Goal: Task Accomplishment & Management: Use online tool/utility

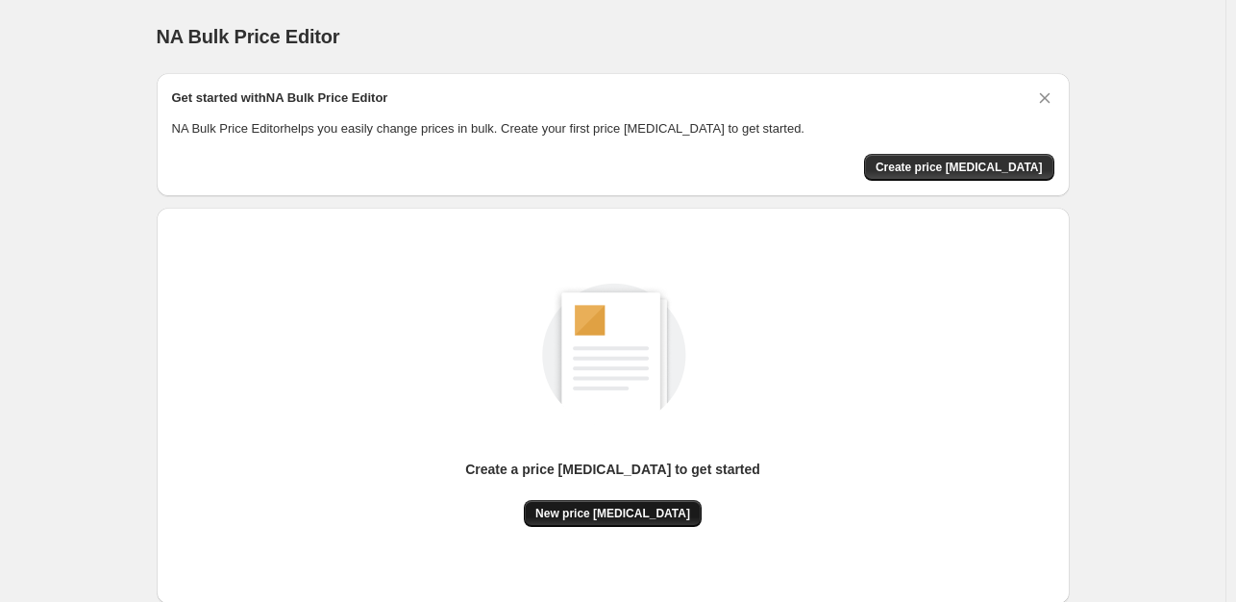
click at [654, 509] on span "New price [MEDICAL_DATA]" at bounding box center [612, 513] width 155 height 15
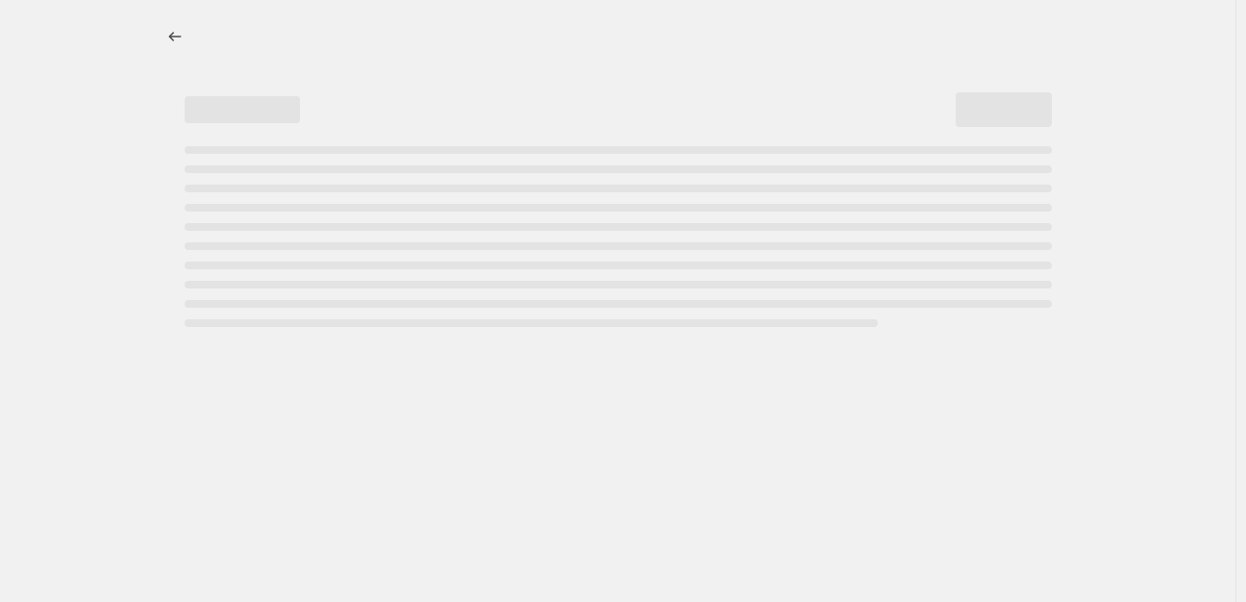
select select "percentage"
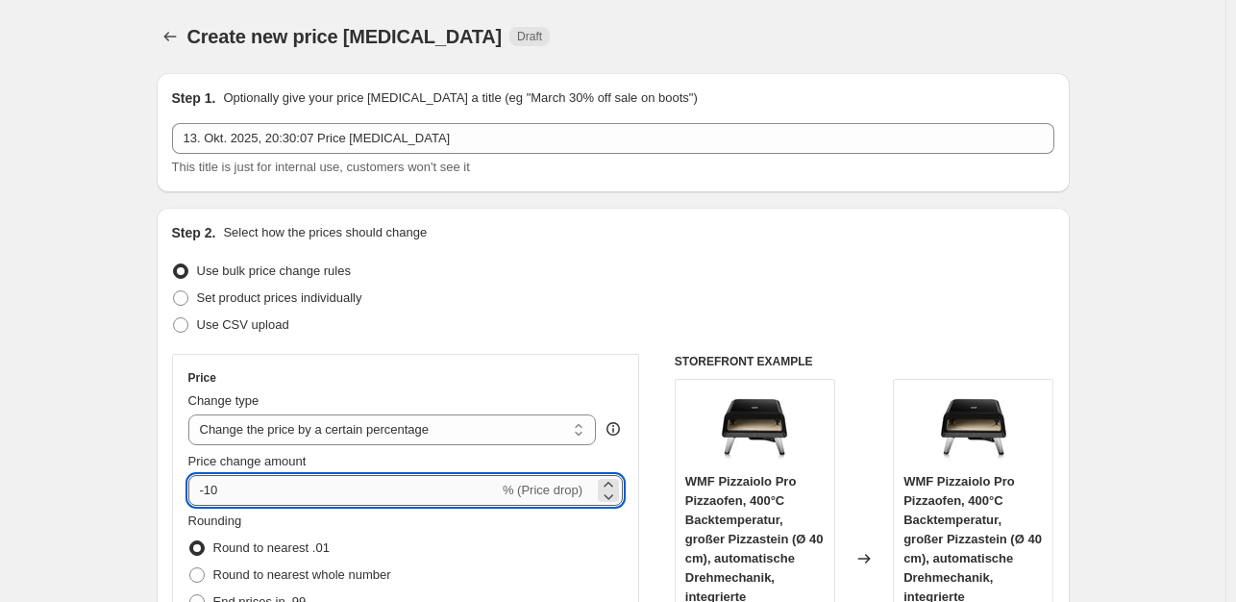
click at [239, 492] on input "-10" at bounding box center [343, 490] width 311 height 31
type input "-1"
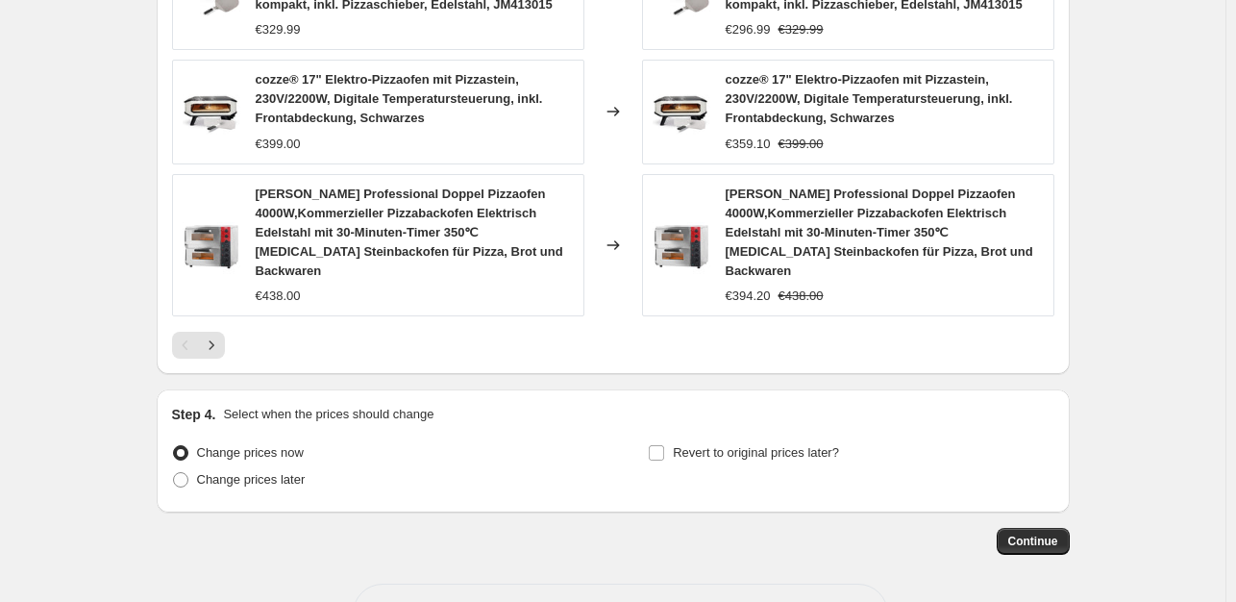
scroll to position [1542, 0]
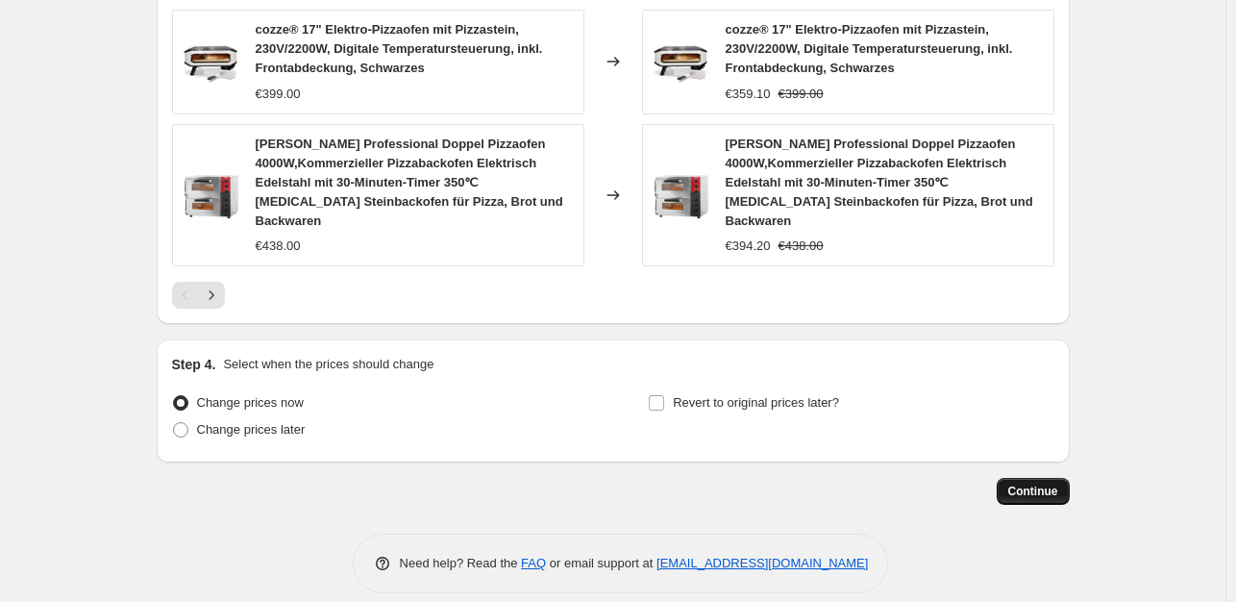
type input "-35"
click at [1055, 484] on span "Continue" at bounding box center [1033, 491] width 50 height 15
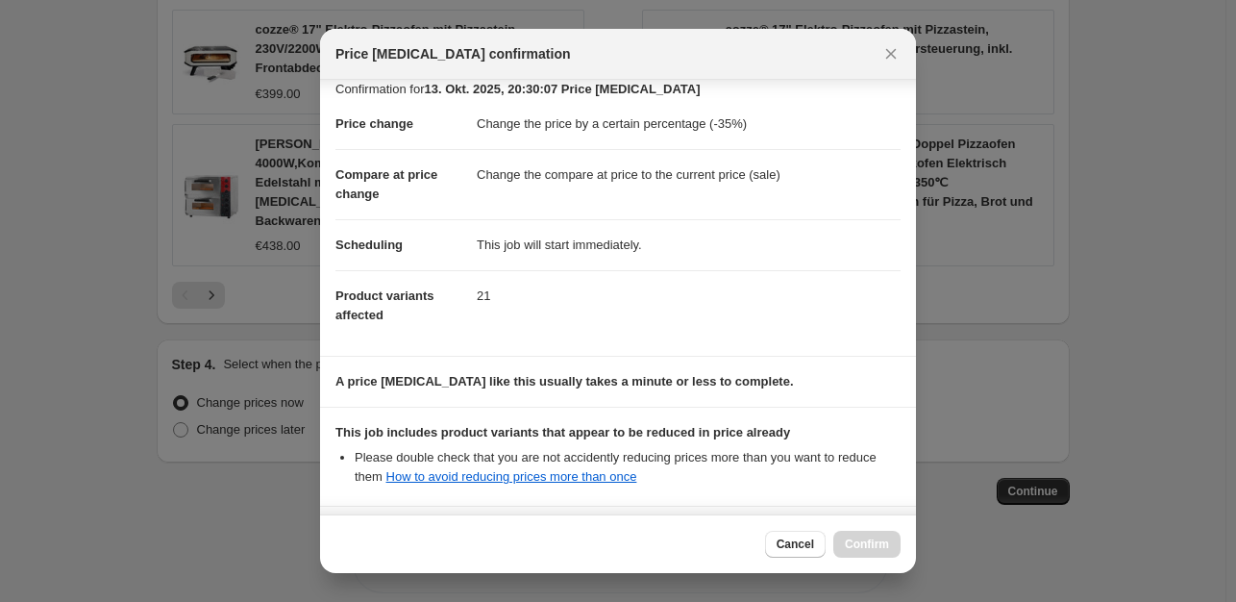
scroll to position [206, 0]
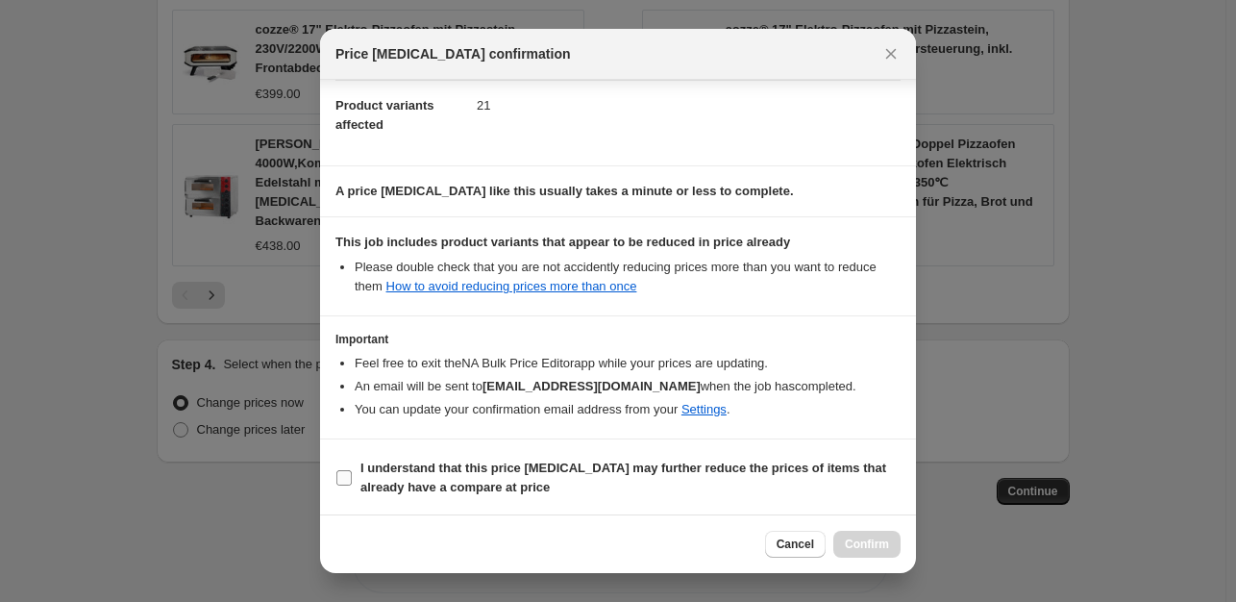
click at [339, 478] on input "I understand that this price [MEDICAL_DATA] may further reduce the prices of it…" at bounding box center [343, 477] width 15 height 15
checkbox input "true"
click at [851, 540] on span "Confirm" at bounding box center [867, 543] width 44 height 15
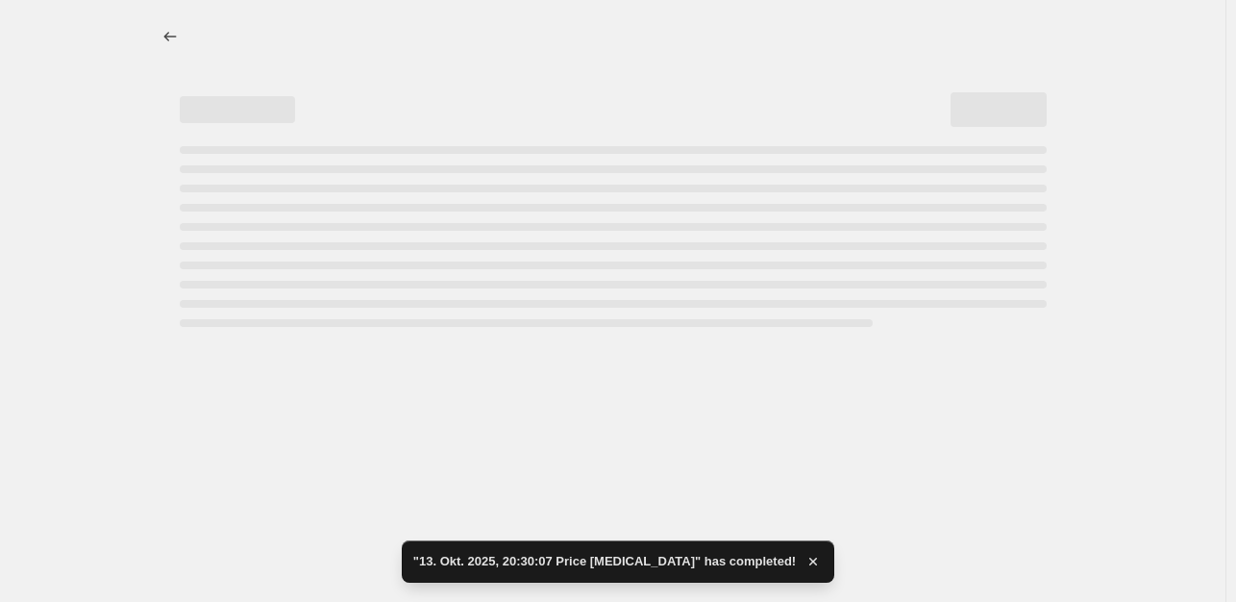
select select "percentage"
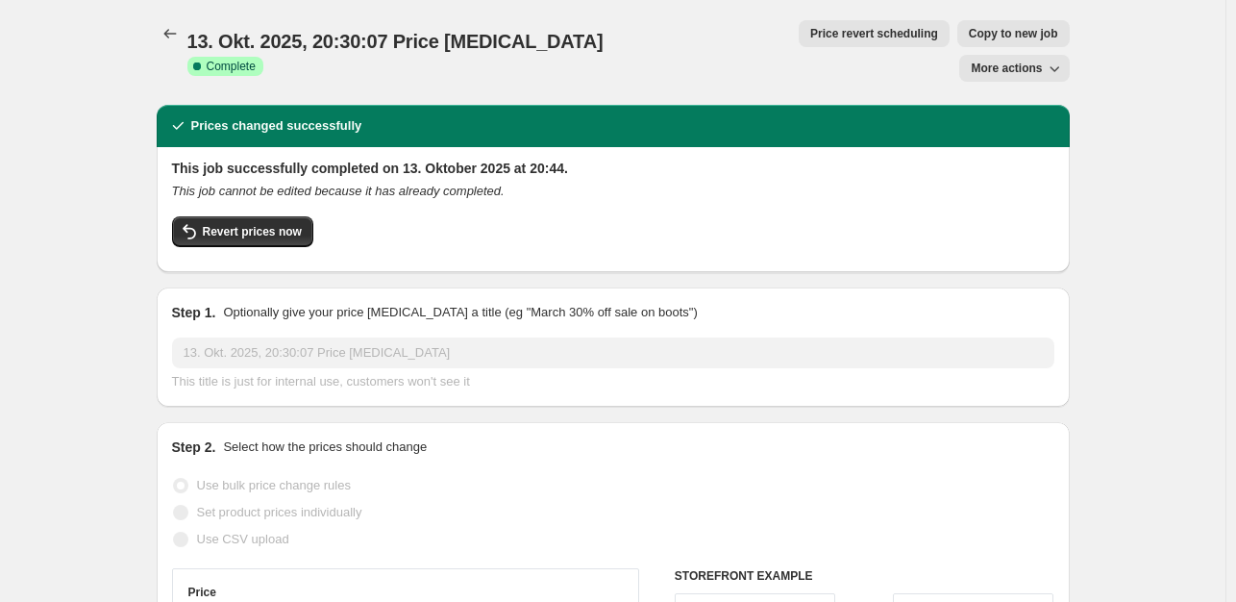
scroll to position [0, 0]
